Goal: Task Accomplishment & Management: Use online tool/utility

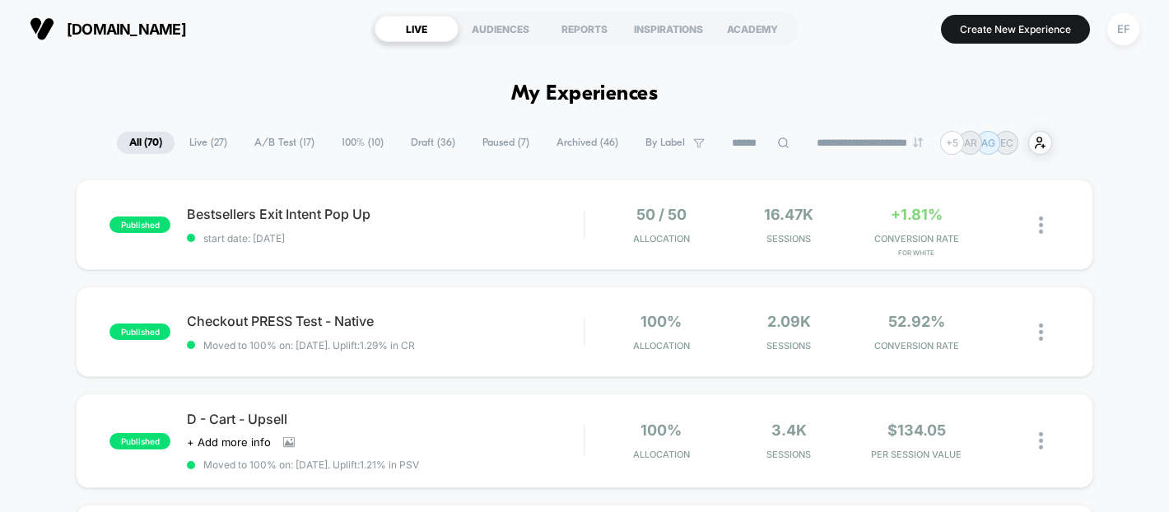
click at [361, 138] on span "100% ( 10 )" at bounding box center [362, 143] width 67 height 22
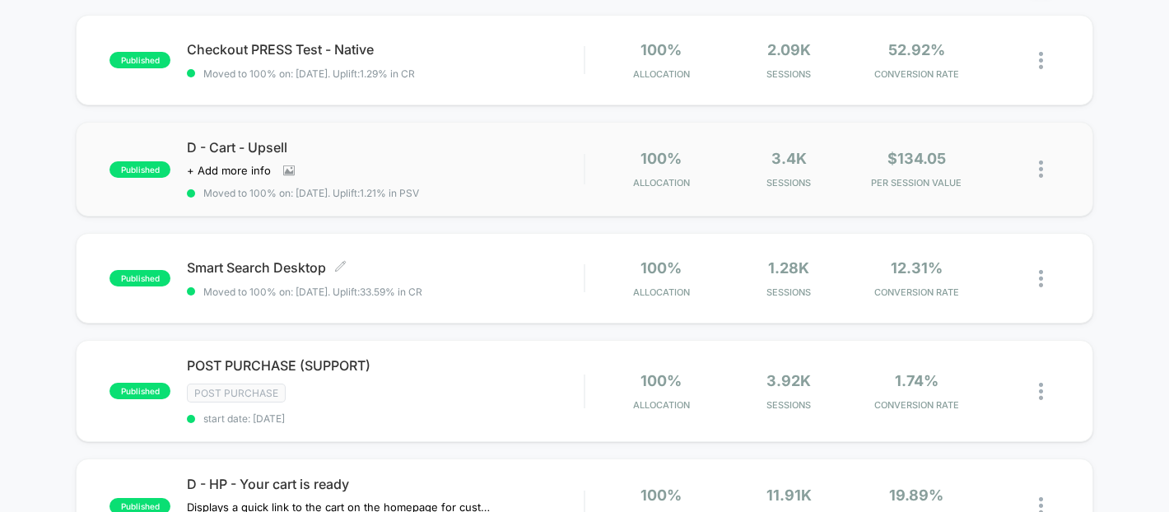
scroll to position [322, 0]
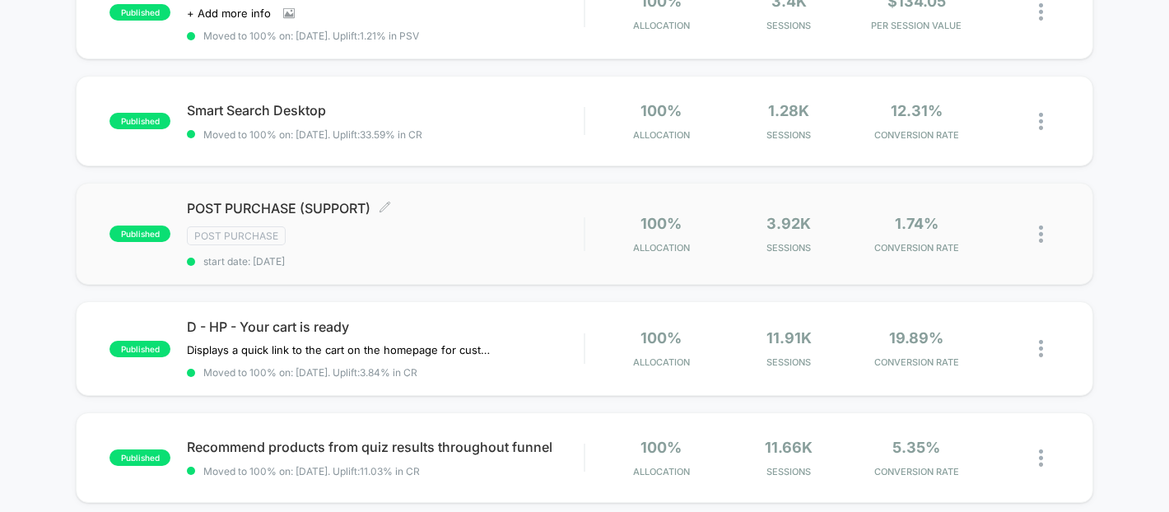
click at [555, 255] on span "start date: [DATE]" at bounding box center [385, 261] width 397 height 12
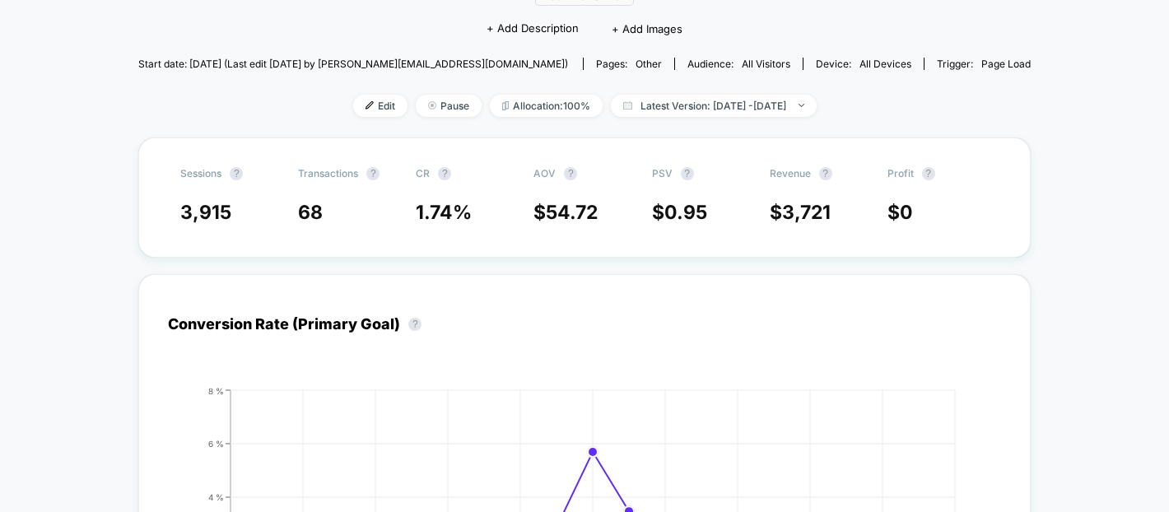
scroll to position [165, 0]
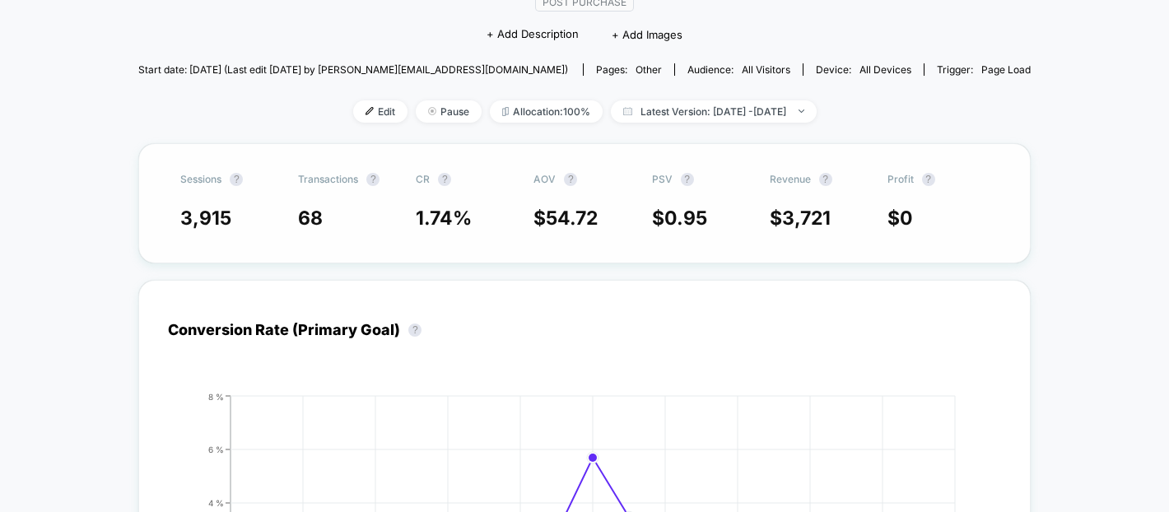
click at [770, 216] on span "$ 3,721" at bounding box center [800, 218] width 61 height 23
drag, startPoint x: 755, startPoint y: 217, endPoint x: 815, endPoint y: 219, distance: 60.1
click at [812, 218] on span "$ 3,721" at bounding box center [800, 218] width 61 height 23
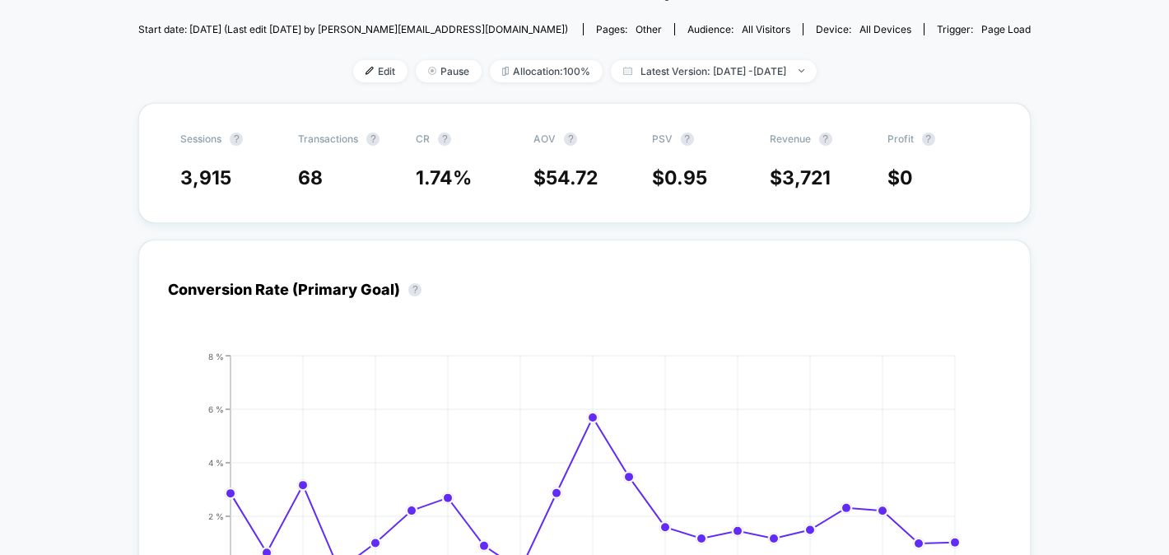
scroll to position [356, 0]
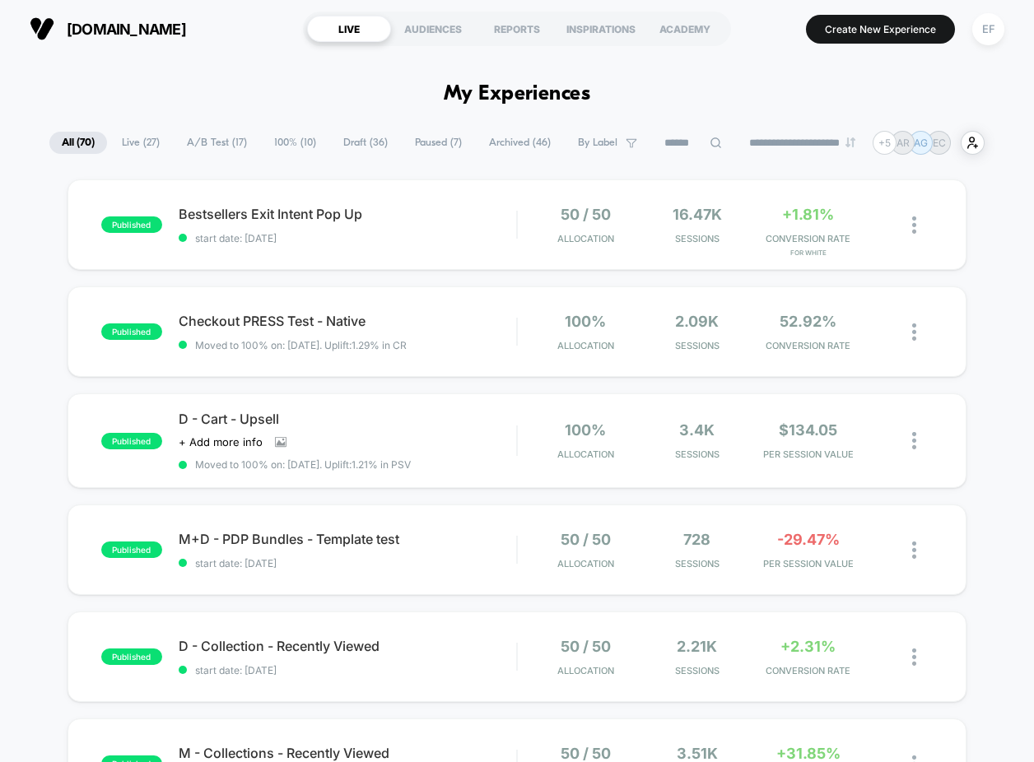
click at [302, 147] on span "100% ( 10 )" at bounding box center [295, 143] width 67 height 22
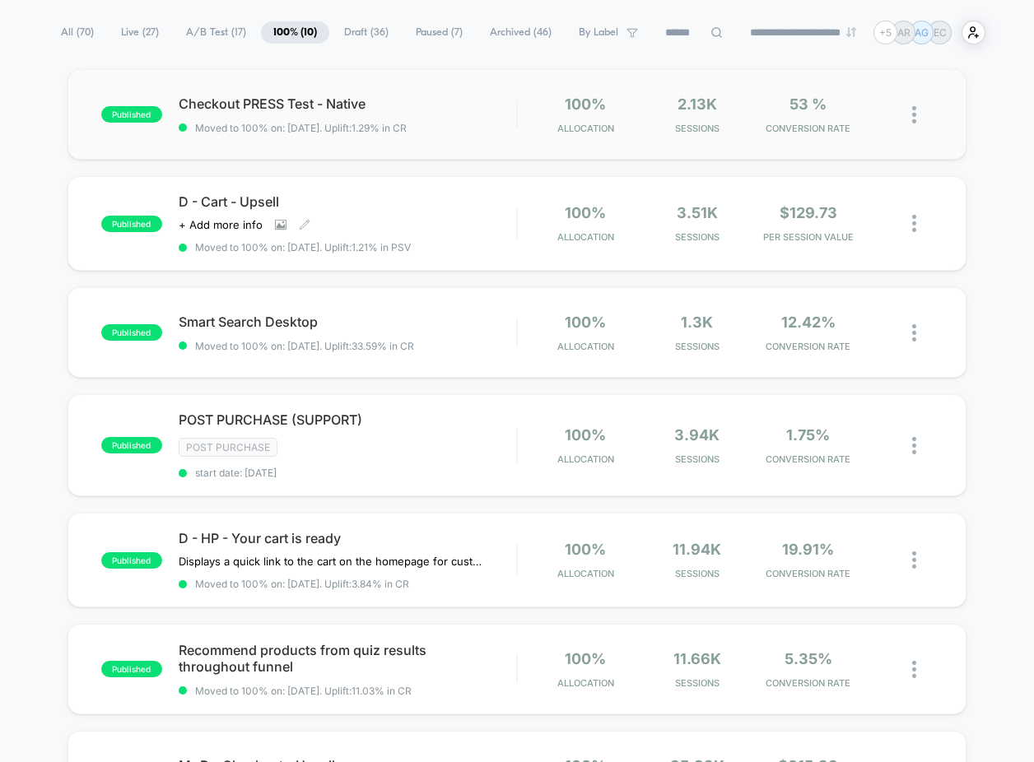
scroll to position [133, 0]
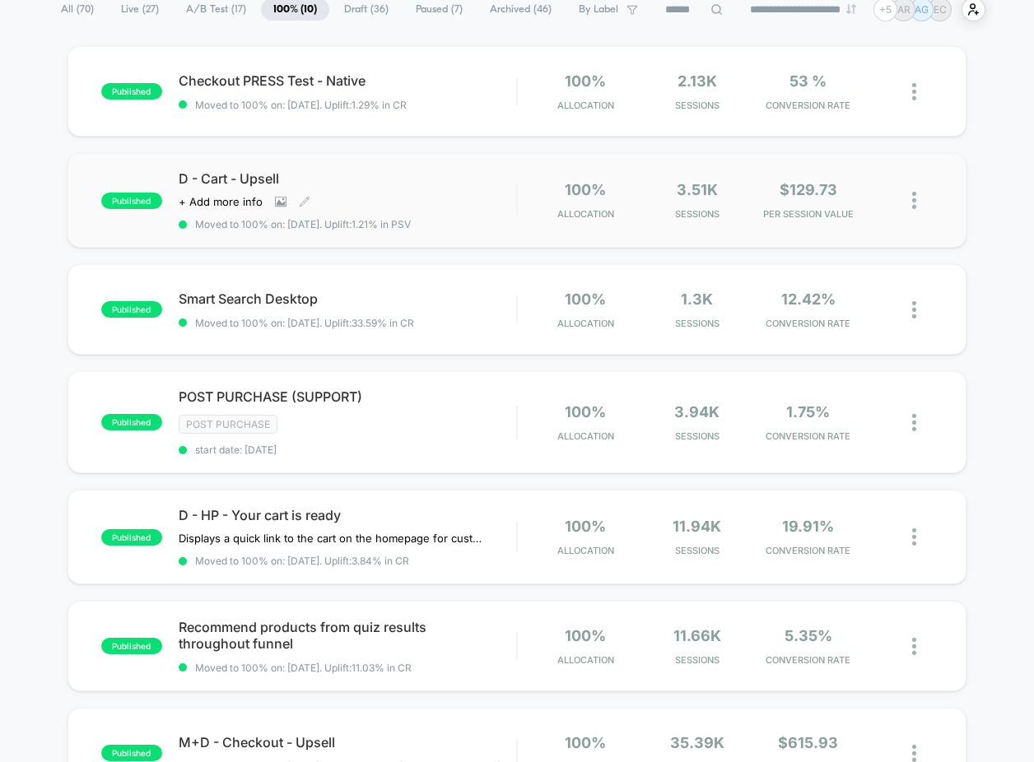
click at [438, 212] on div "D - Cart - Upsell Click to view images Click to edit experience details + Add m…" at bounding box center [348, 200] width 338 height 60
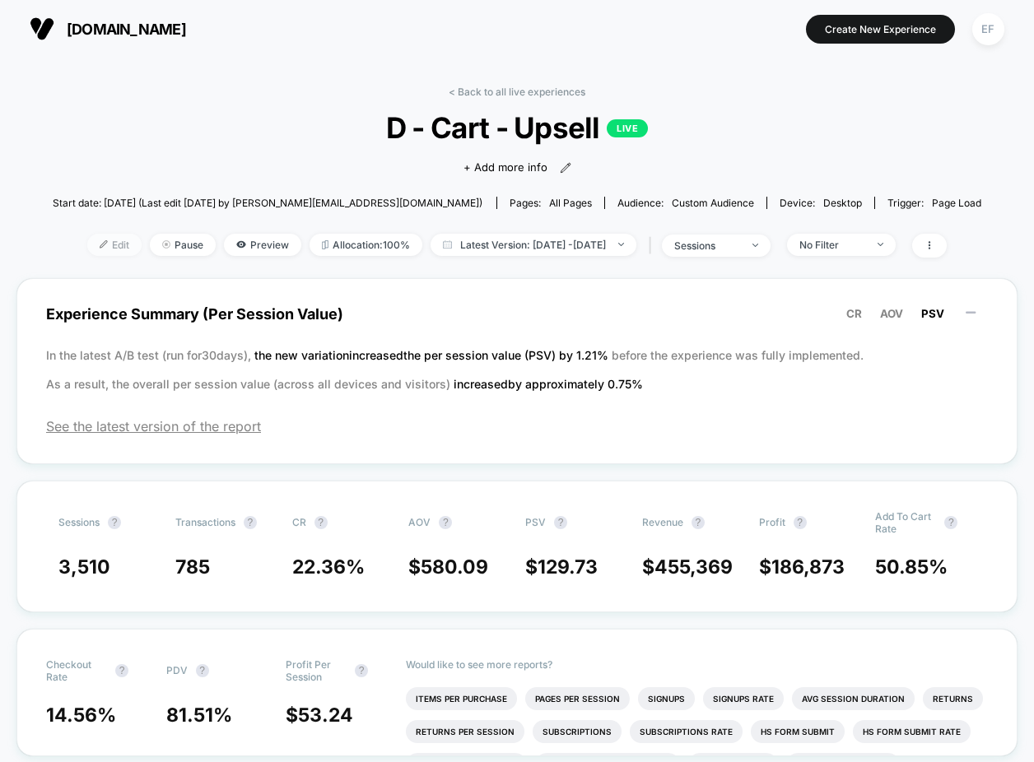
click at [87, 239] on span "Edit" at bounding box center [114, 245] width 54 height 22
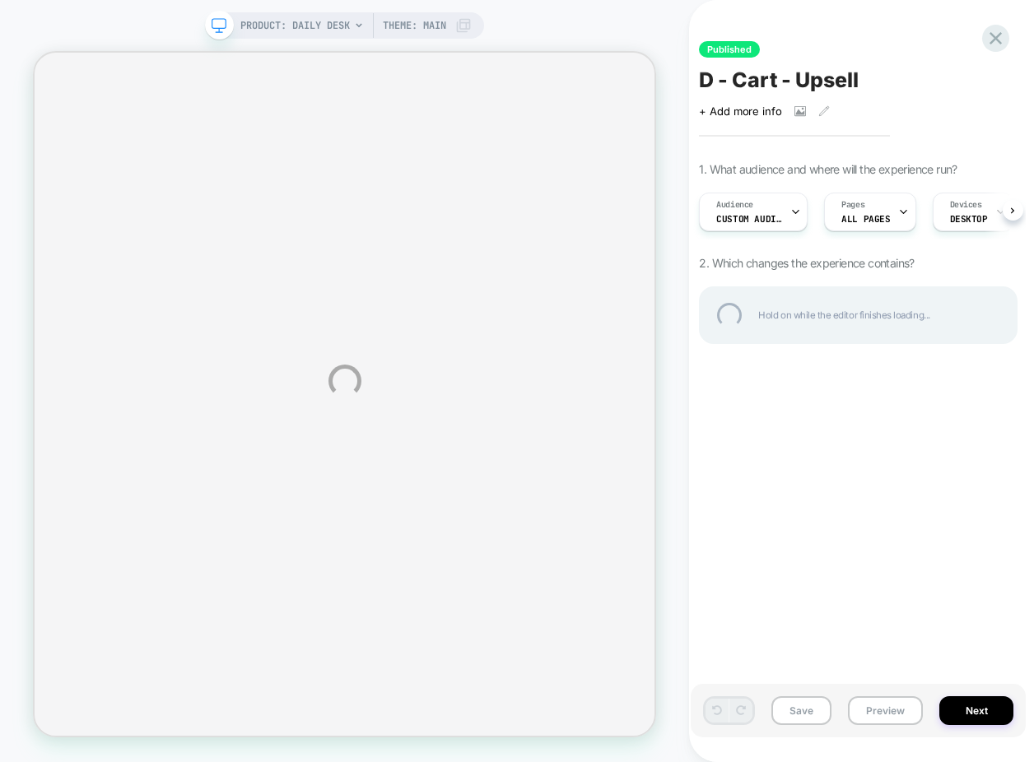
click at [895, 709] on div "PRODUCT: Daily Desk Theme: MAIN Published D - Cart - Upsell Click to view image…" at bounding box center [517, 381] width 1034 height 762
click at [883, 696] on div "PRODUCT: Daily Desk Theme: MAIN Published D - Cart - Upsell Click to view image…" at bounding box center [517, 381] width 1034 height 762
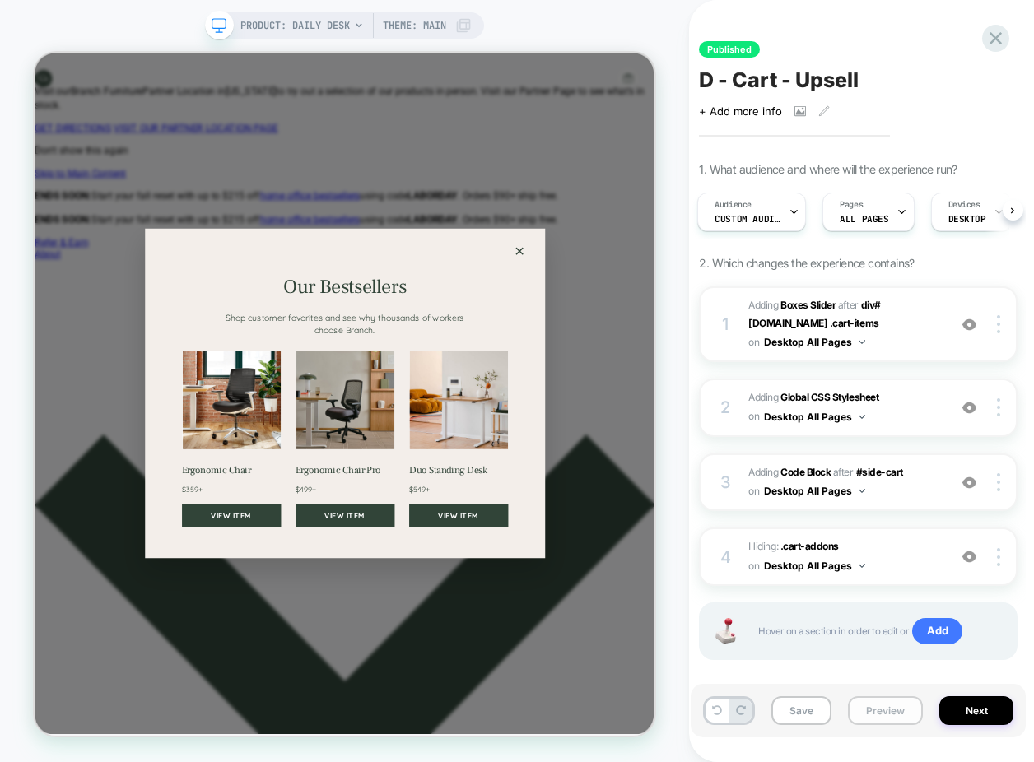
click at [881, 709] on button "Preview" at bounding box center [885, 710] width 75 height 29
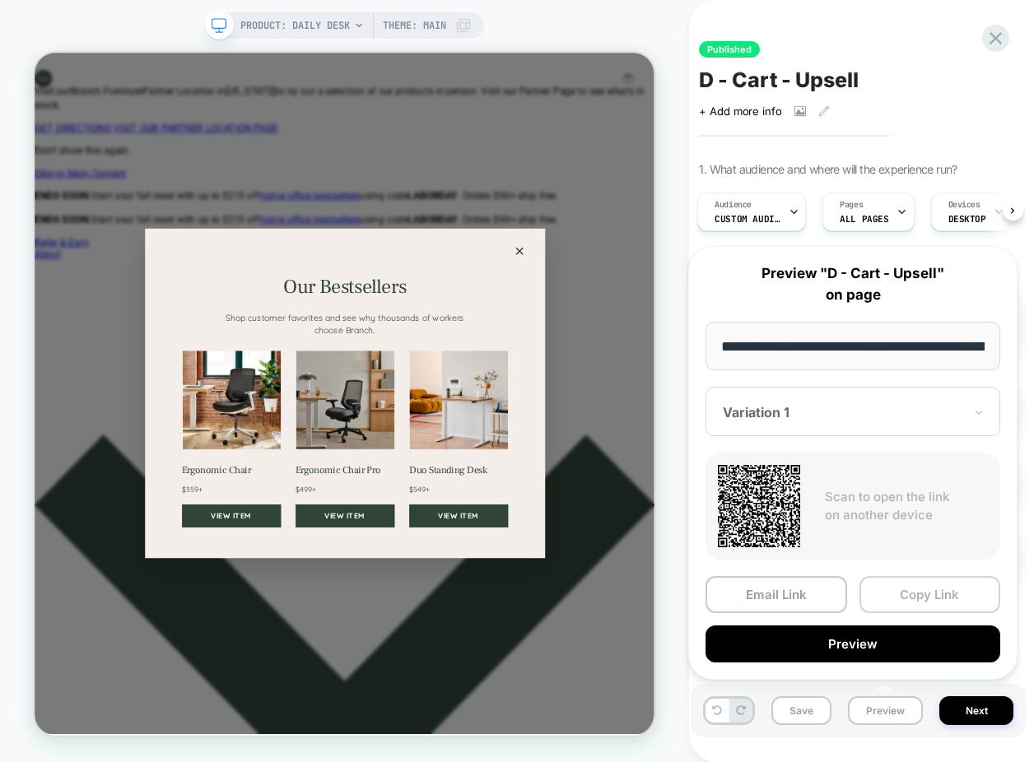
click at [952, 604] on button "Copy Link" at bounding box center [930, 594] width 142 height 37
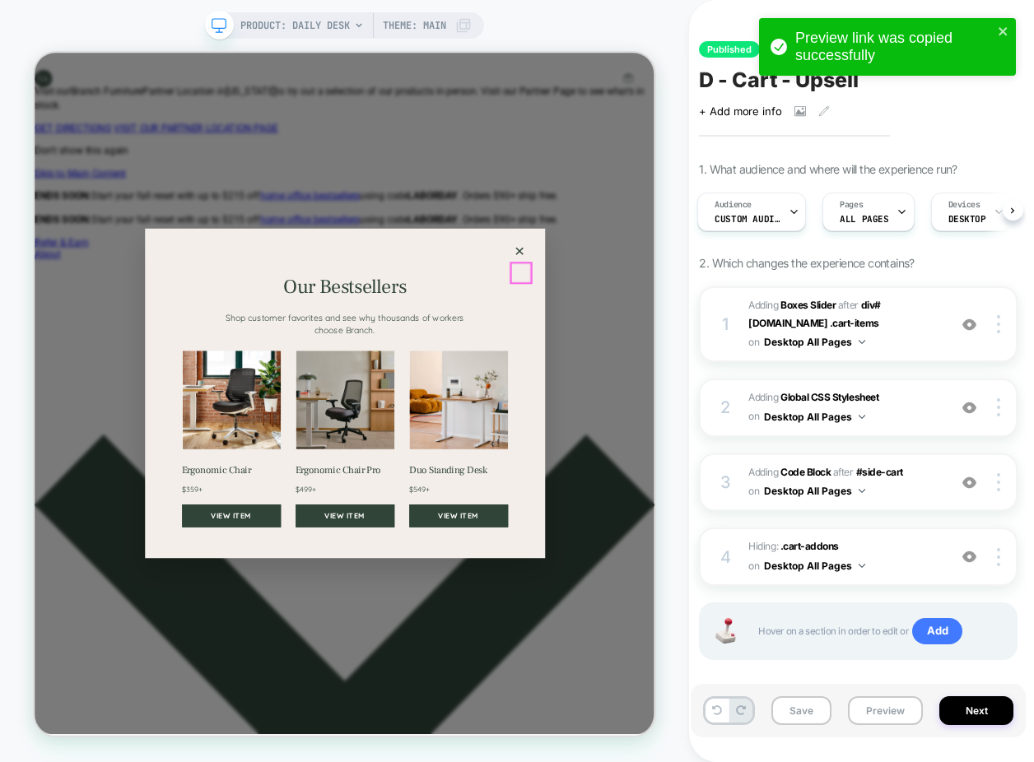
click at [676, 330] on button "×" at bounding box center [681, 317] width 26 height 26
